Goal: Transaction & Acquisition: Purchase product/service

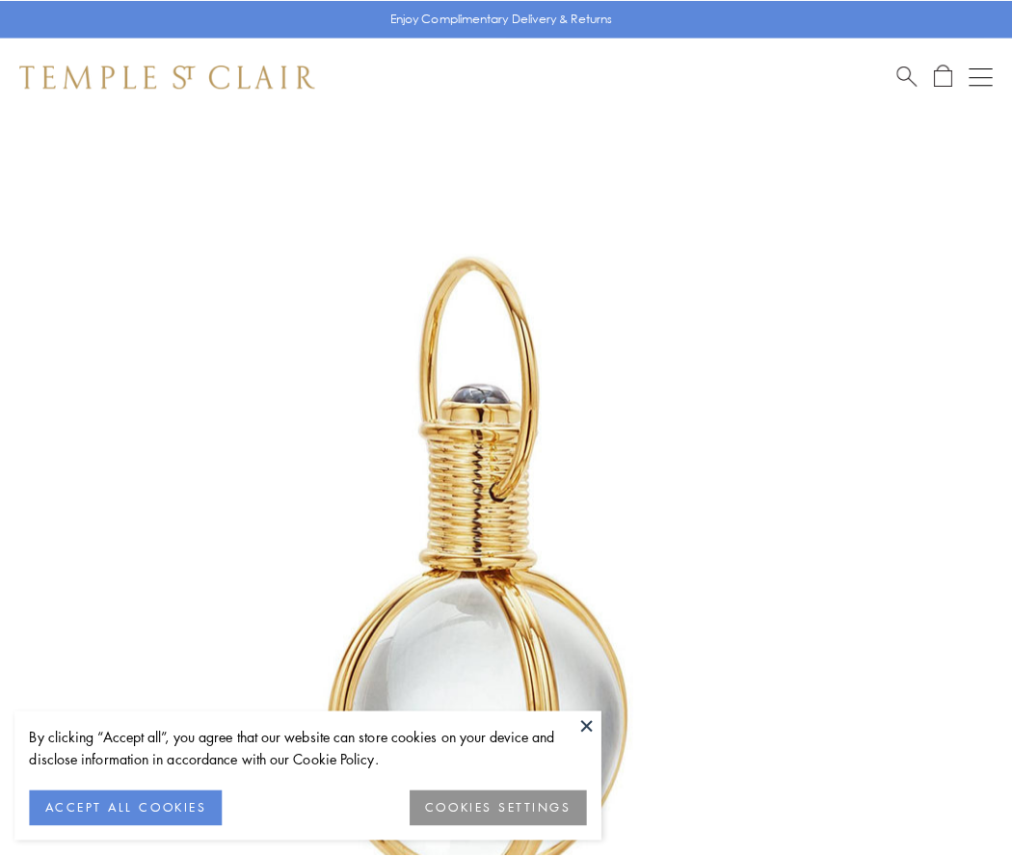
scroll to position [503, 0]
